Goal: Entertainment & Leisure: Browse casually

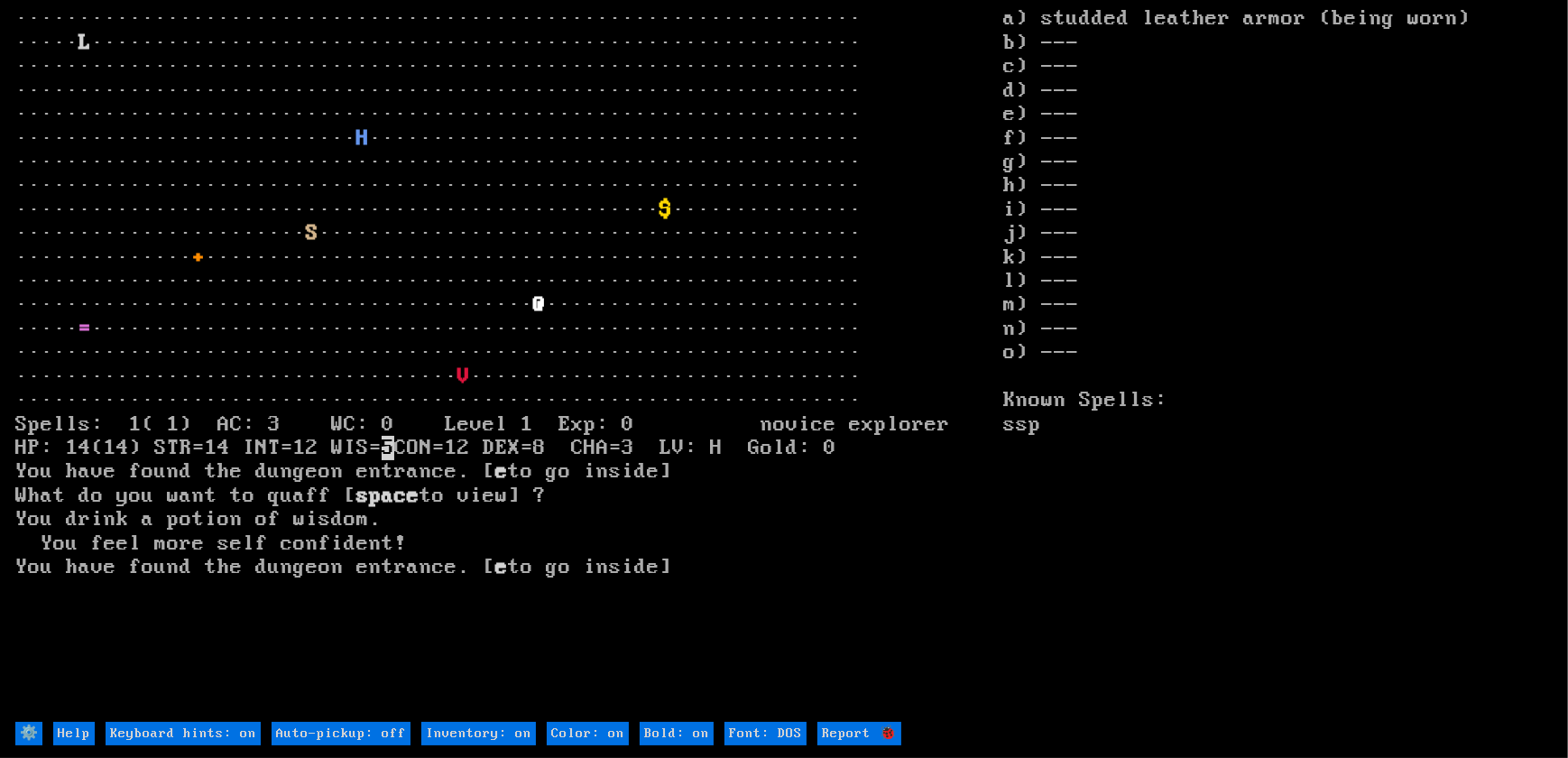
type off "Auto-pickup: on"
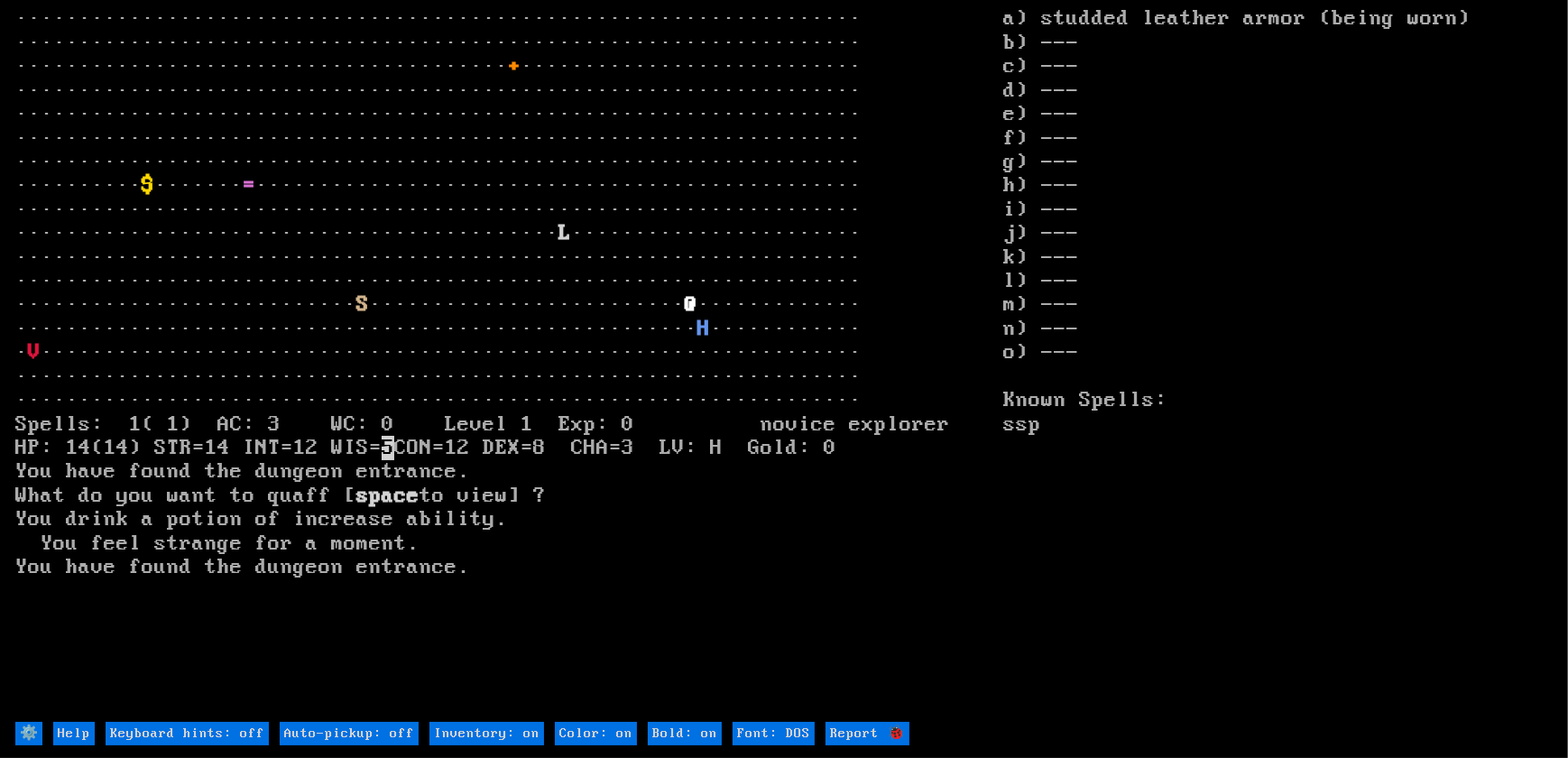
type off "Auto-pickup: on"
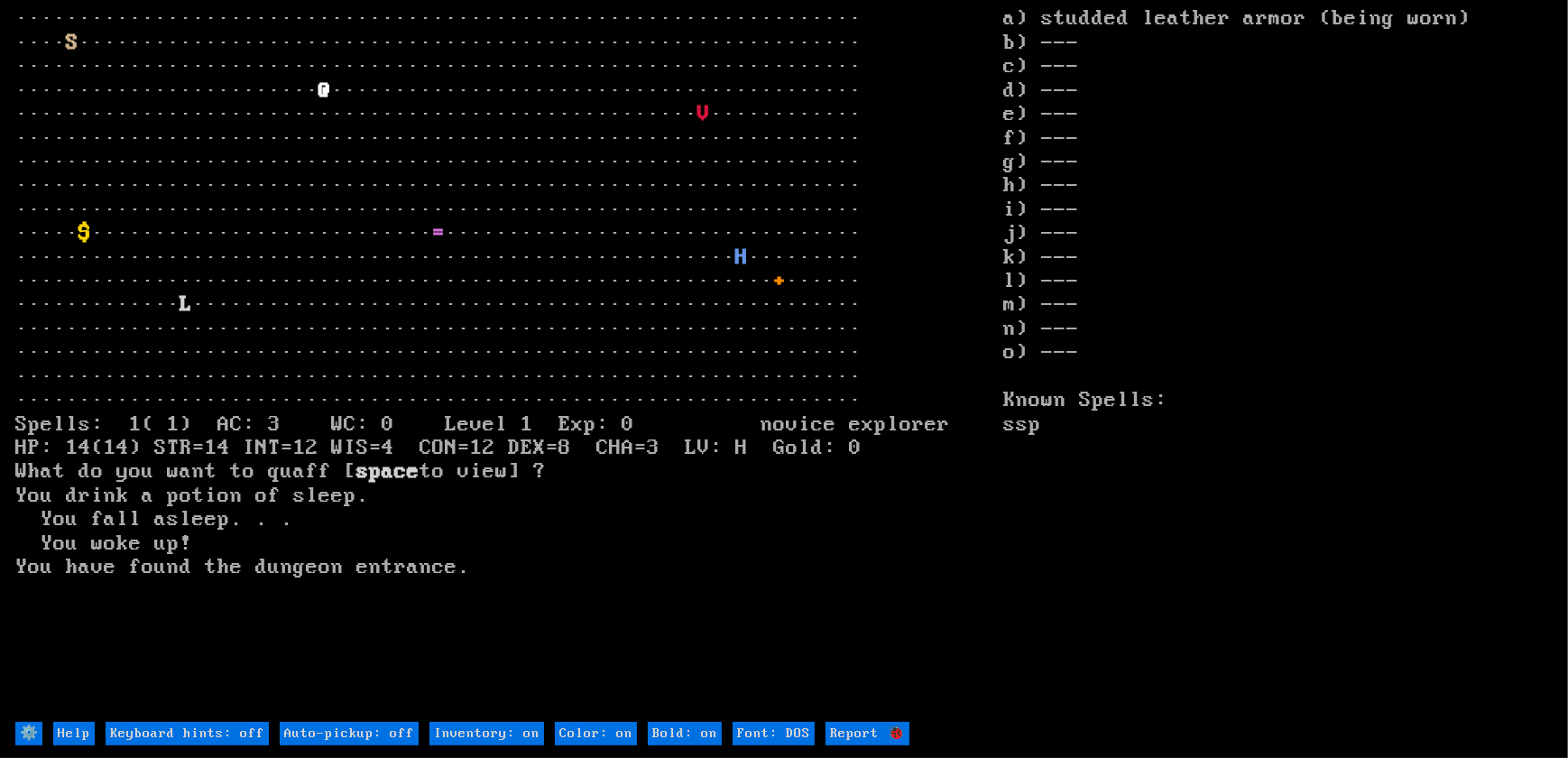
type off "Auto-pickup: on"
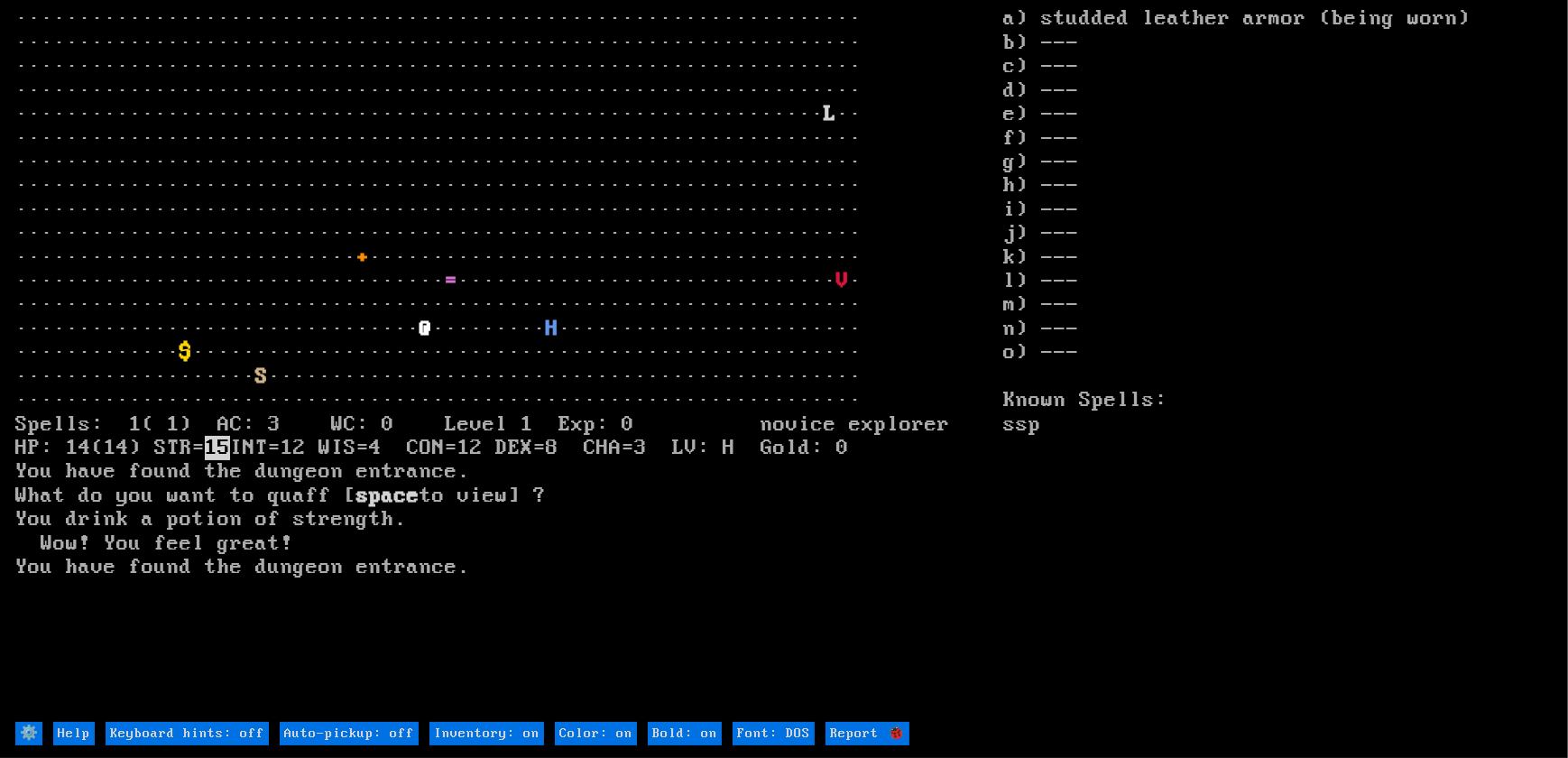
type off "Auto-pickup: on"
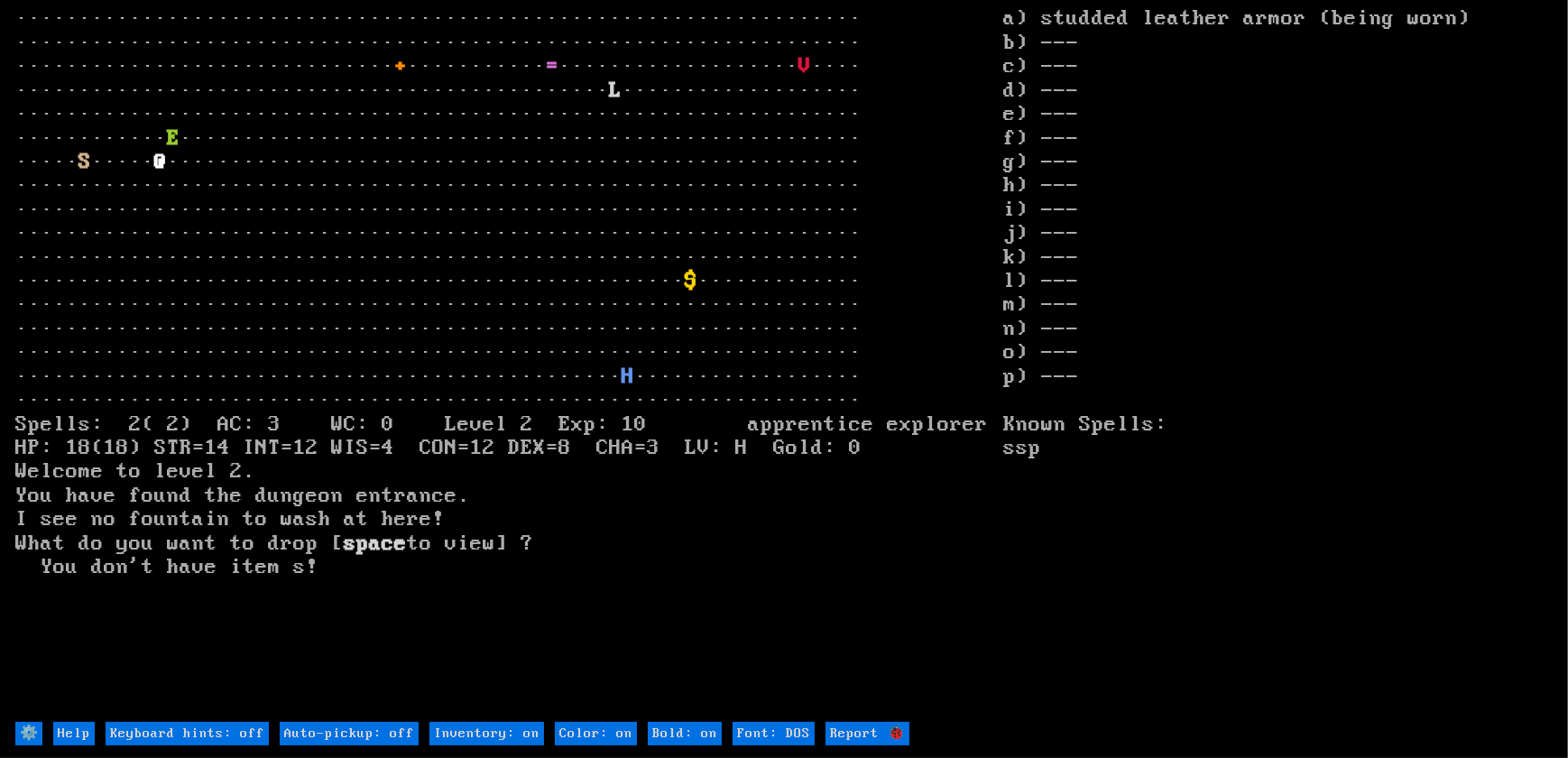
click at [490, 257] on larn "··································································· ···········…" at bounding box center [510, 363] width 989 height 713
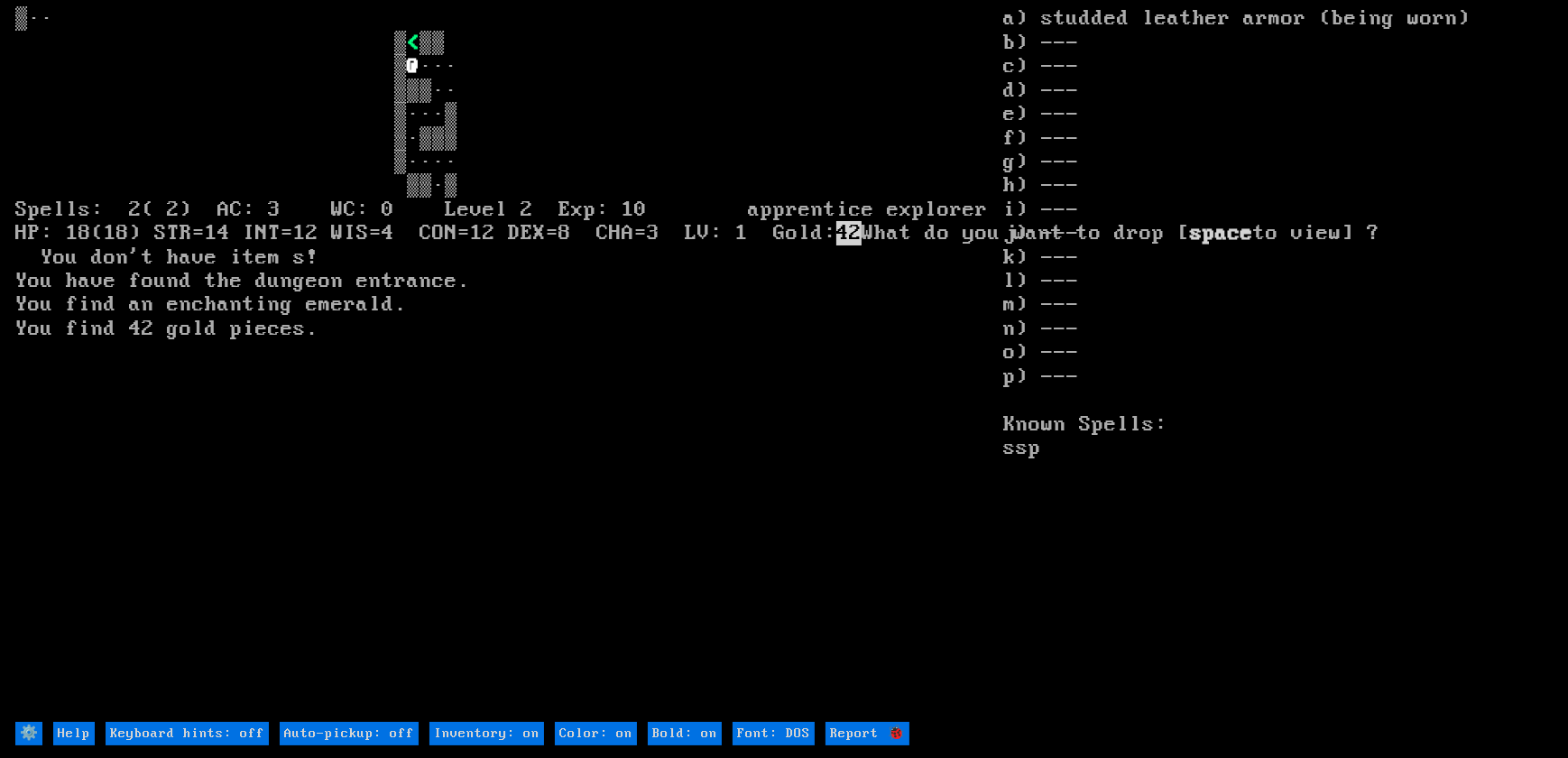
type off "Auto-pickup: on"
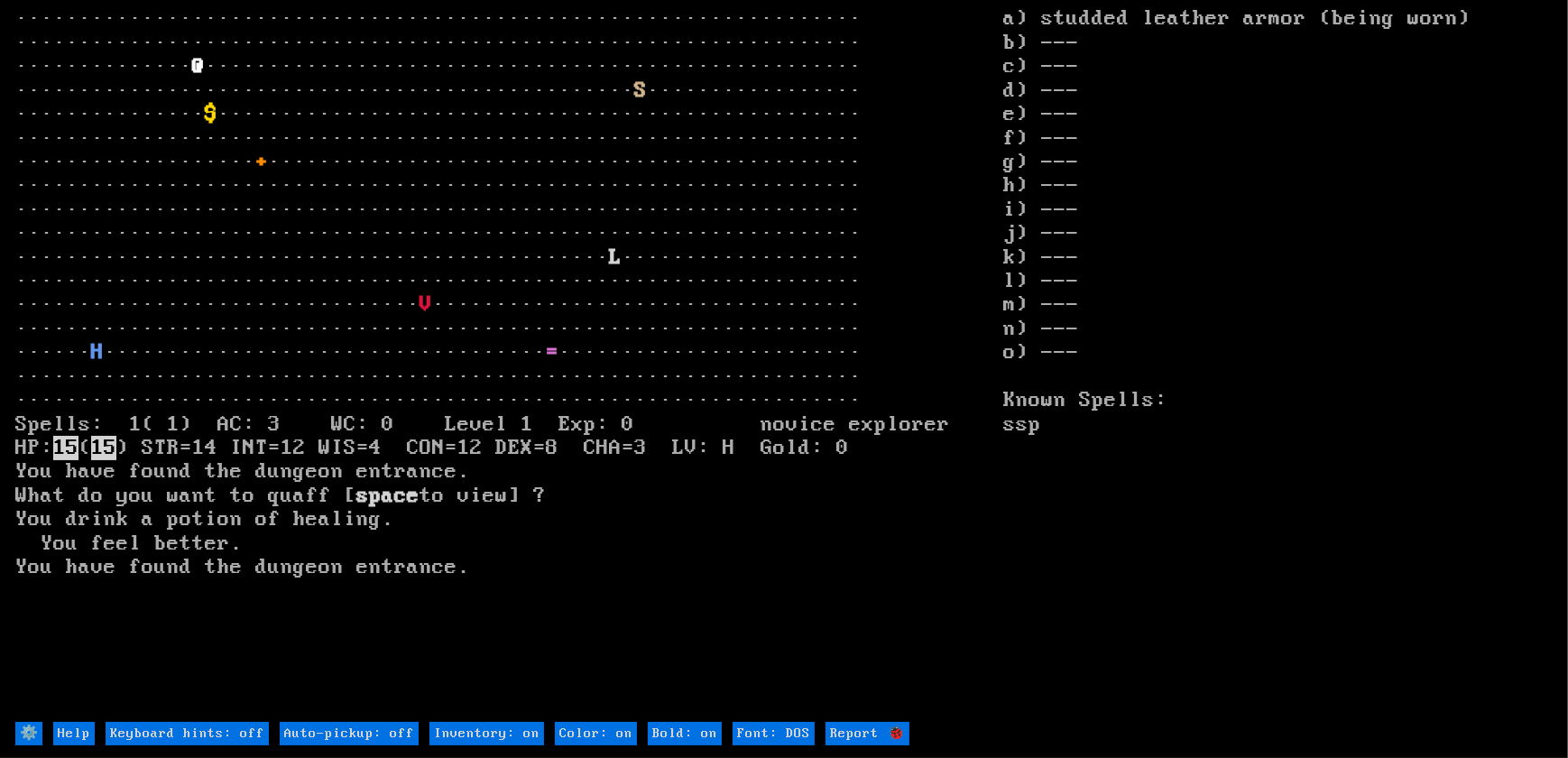
type off "Auto-pickup: on"
